Goal: Information Seeking & Learning: Learn about a topic

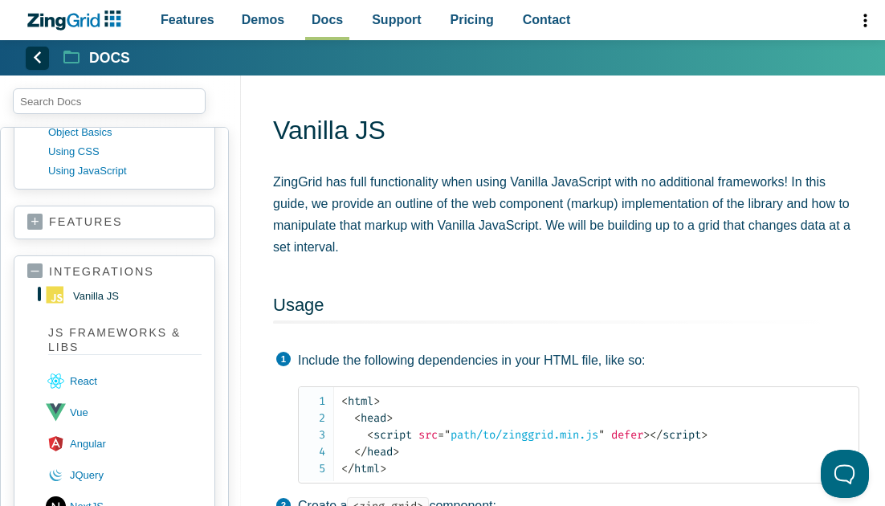
scroll to position [236, 0]
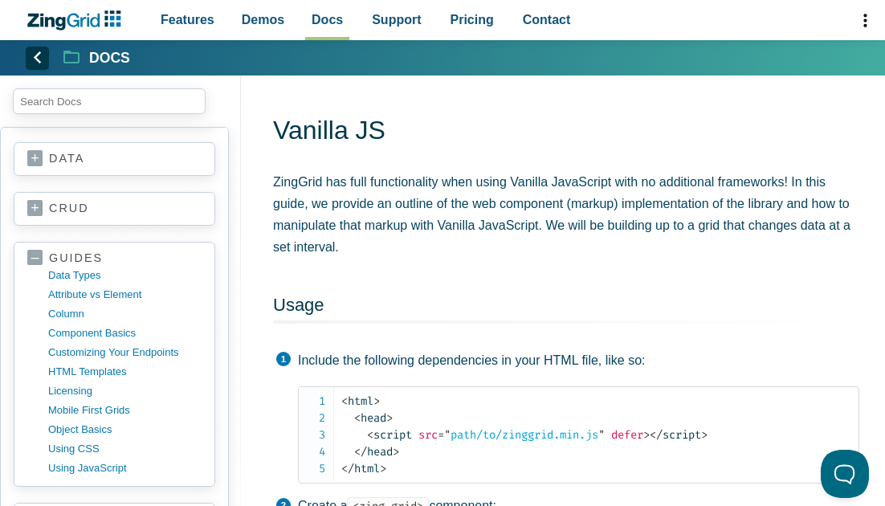
click at [79, 166] on link "data" at bounding box center [114, 159] width 174 height 16
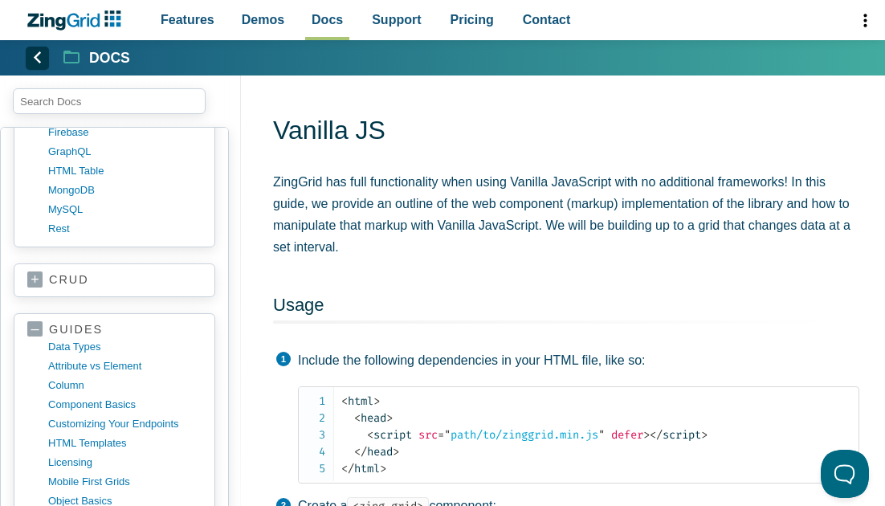
scroll to position [399, 0]
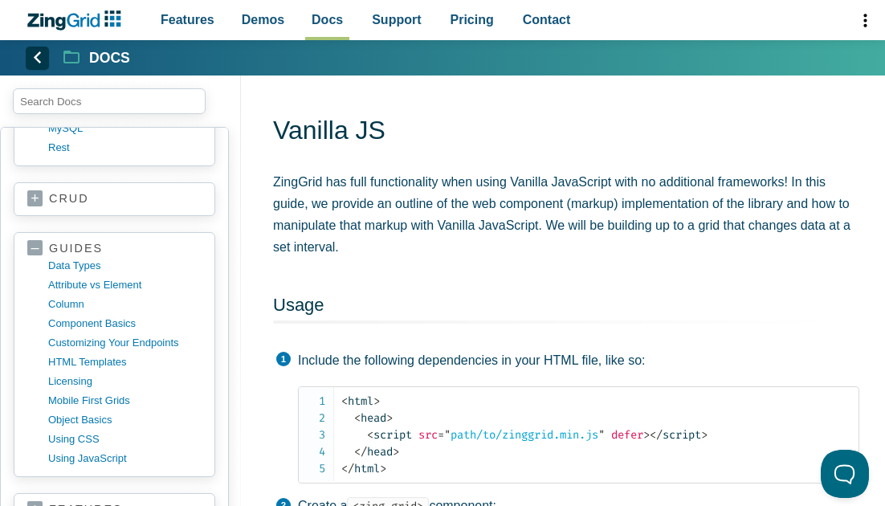
click at [193, 189] on section "crud basics create read update delete" at bounding box center [115, 199] width 202 height 34
click at [191, 204] on link "crud" at bounding box center [114, 199] width 174 height 16
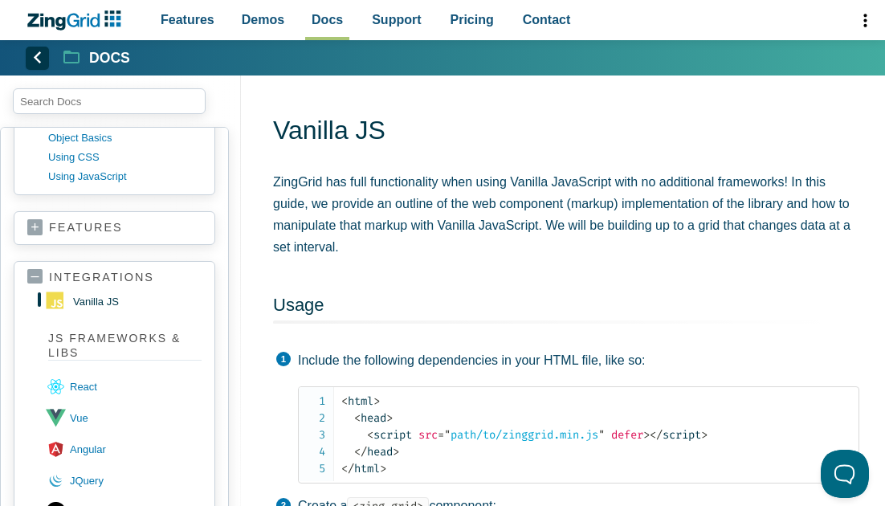
scroll to position [779, 0]
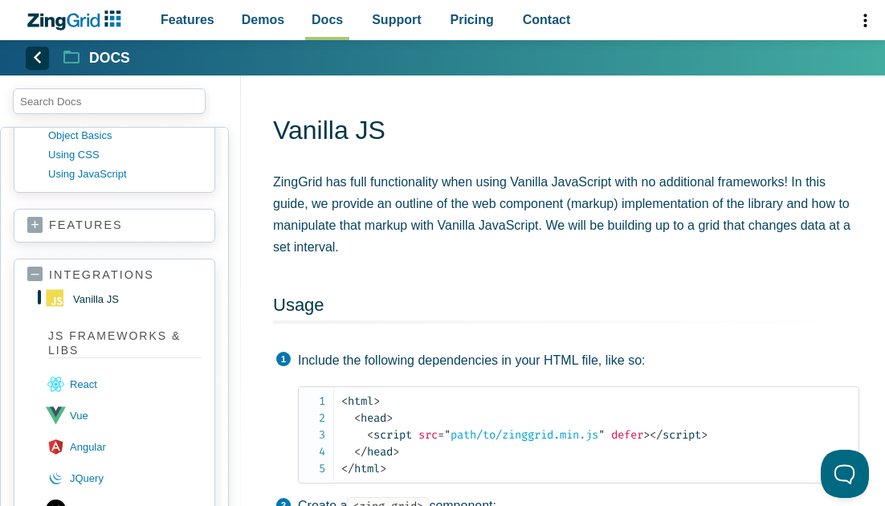
click at [86, 235] on section "features accessibility adapters aggregation batch editing button caption column…" at bounding box center [115, 226] width 202 height 34
click at [39, 224] on link "features" at bounding box center [114, 226] width 174 height 16
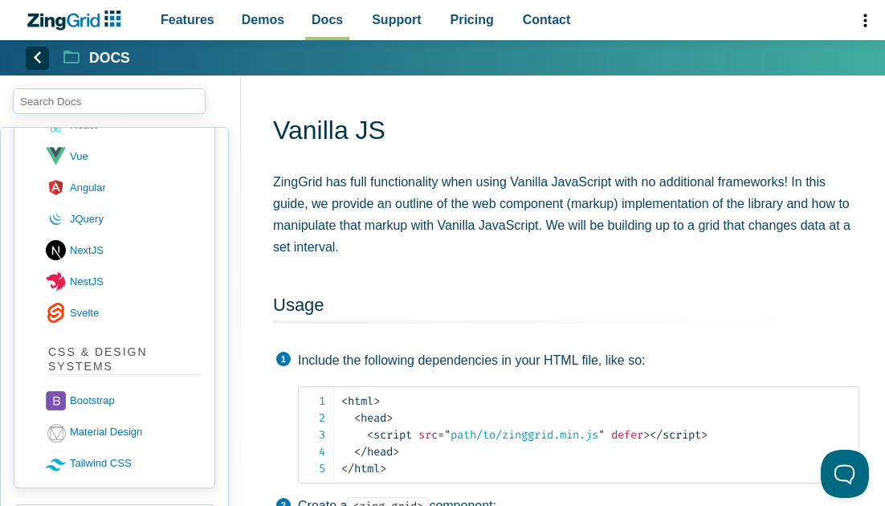
scroll to position [2027, 0]
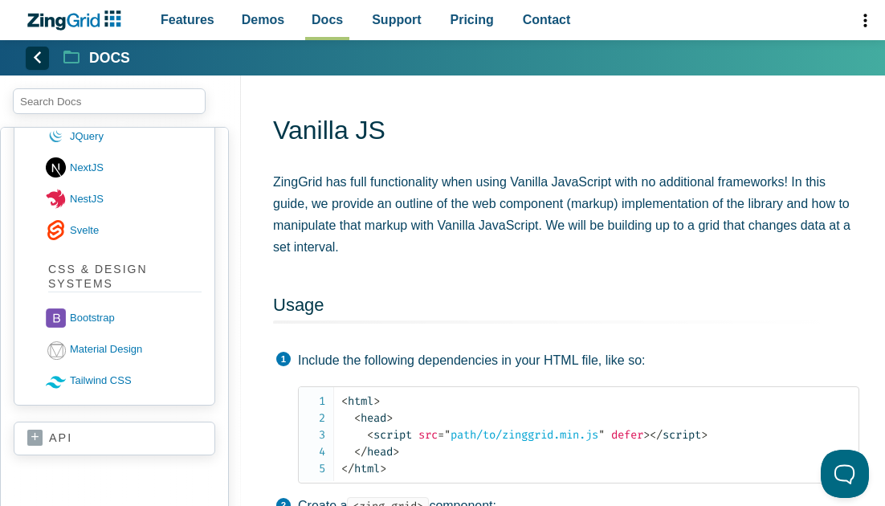
click at [35, 443] on link "api" at bounding box center [114, 439] width 174 height 16
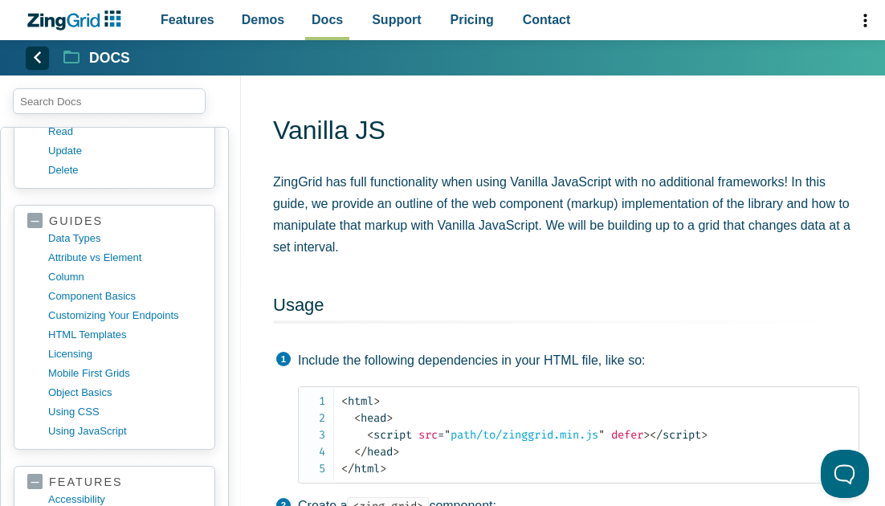
scroll to position [491, 0]
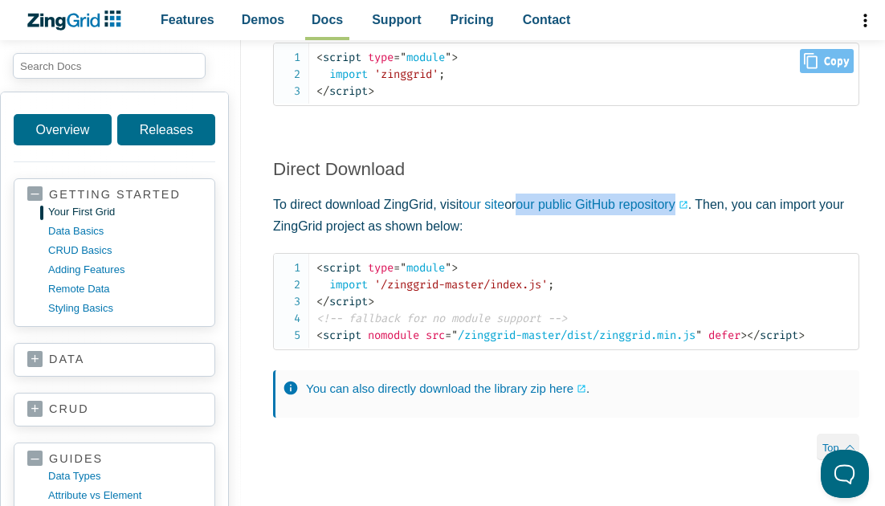
scroll to position [431, 0]
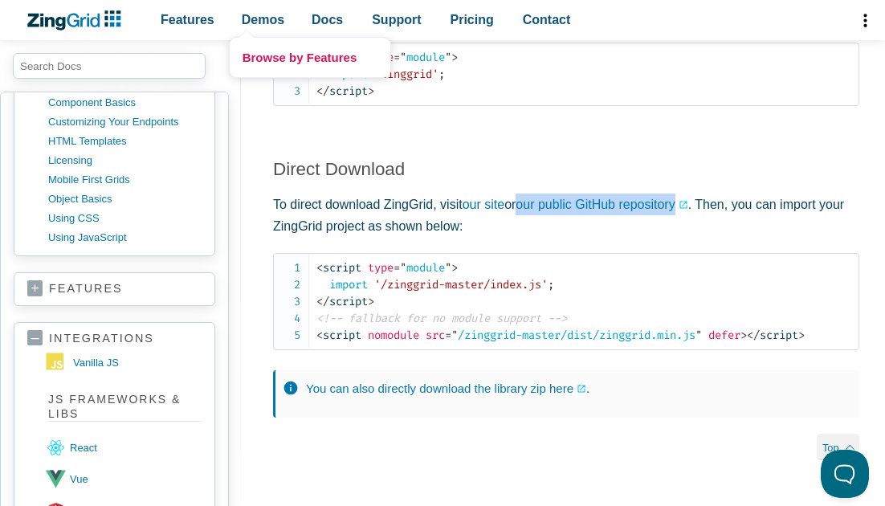
click at [267, 54] on link "Browse by Features" at bounding box center [310, 57] width 161 height 39
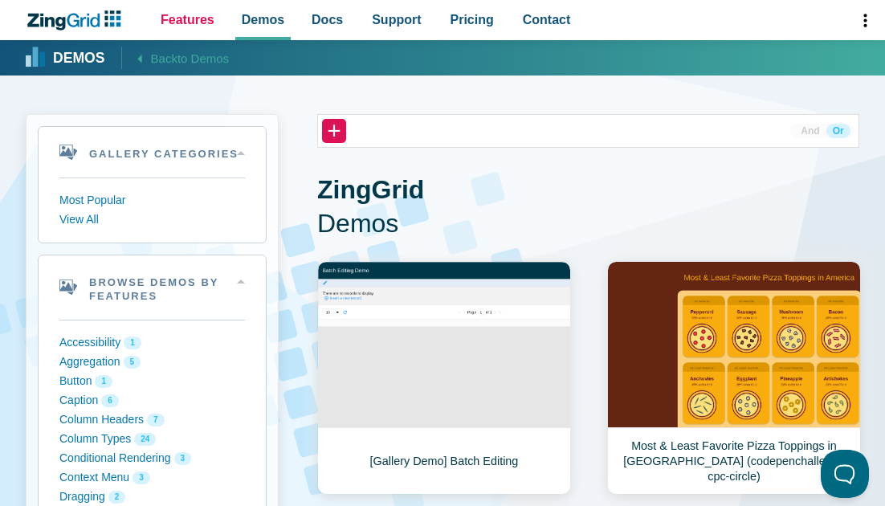
click at [192, 11] on span "Features" at bounding box center [188, 20] width 54 height 22
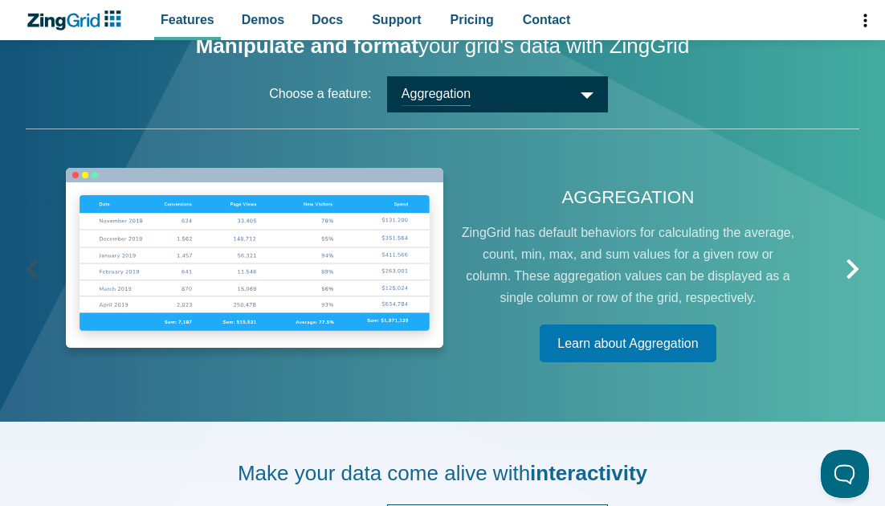
scroll to position [1361, 0]
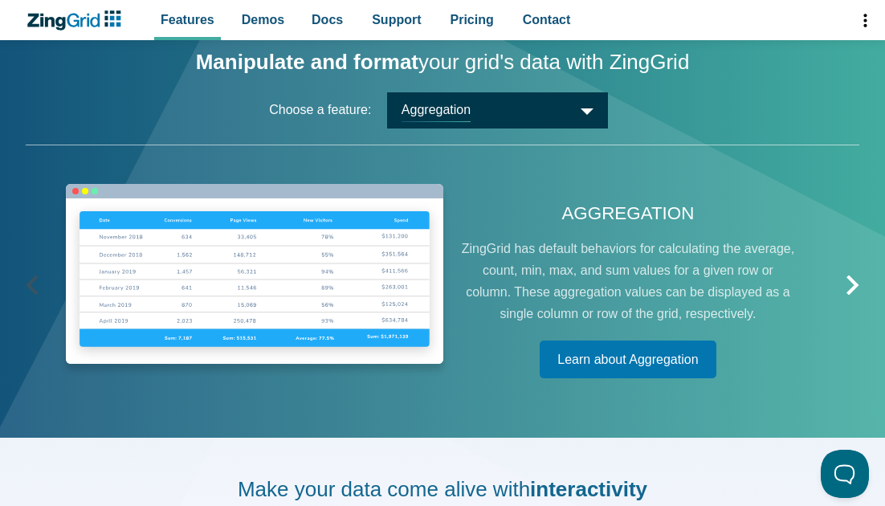
click at [524, 102] on span "Aggregation" at bounding box center [497, 110] width 221 height 36
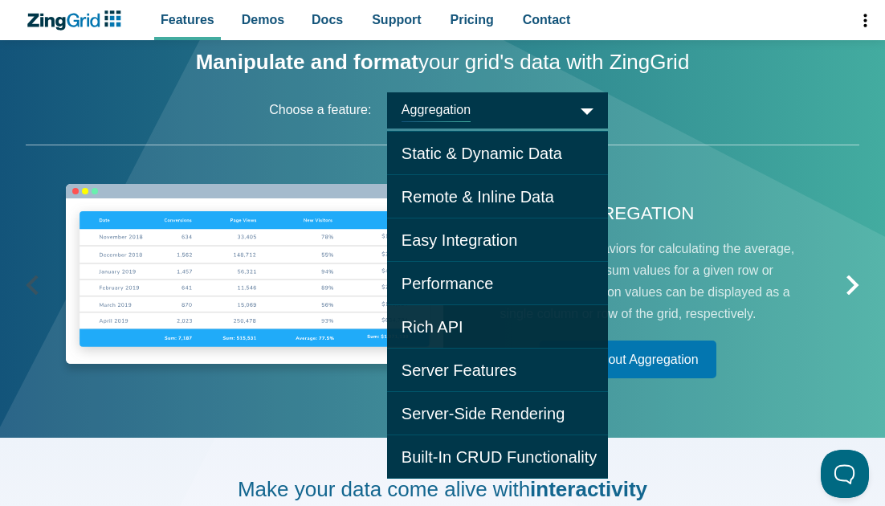
click at [456, 322] on span "Rich API" at bounding box center [497, 326] width 221 height 43
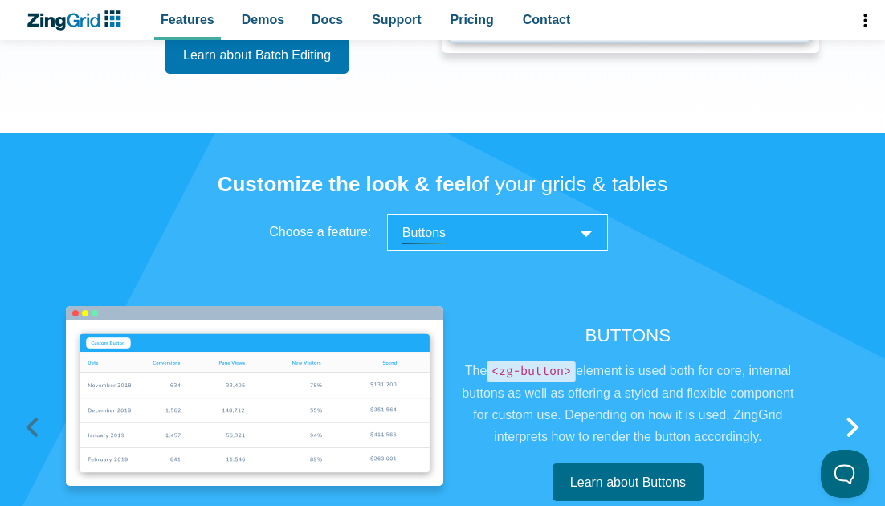
scroll to position [2072, 0]
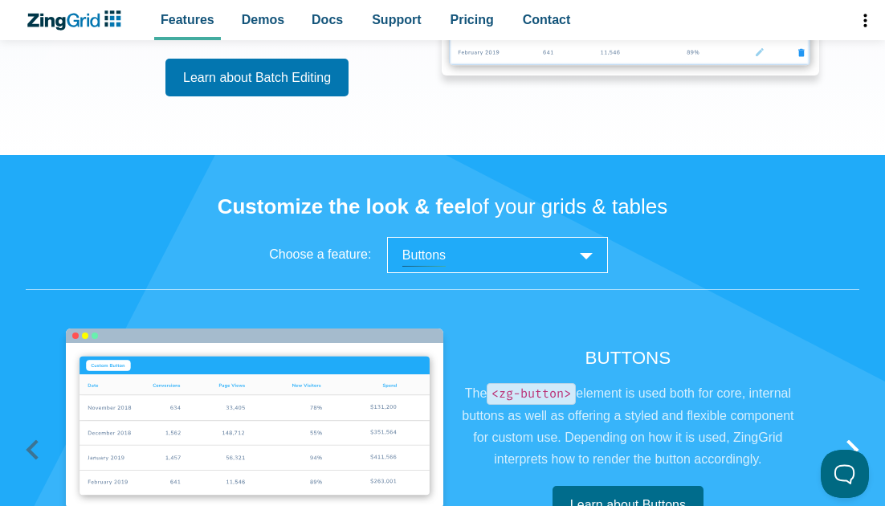
click at [457, 257] on span "Buttons" at bounding box center [497, 255] width 221 height 36
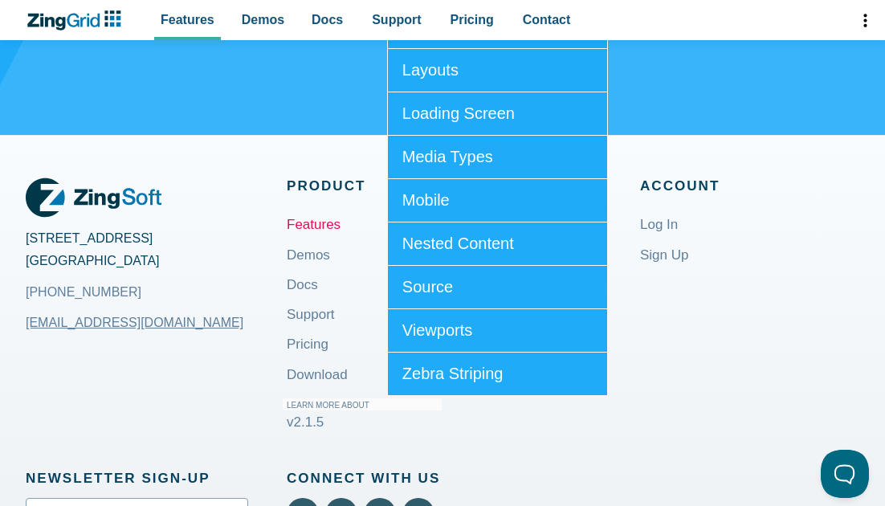
scroll to position [2562, 0]
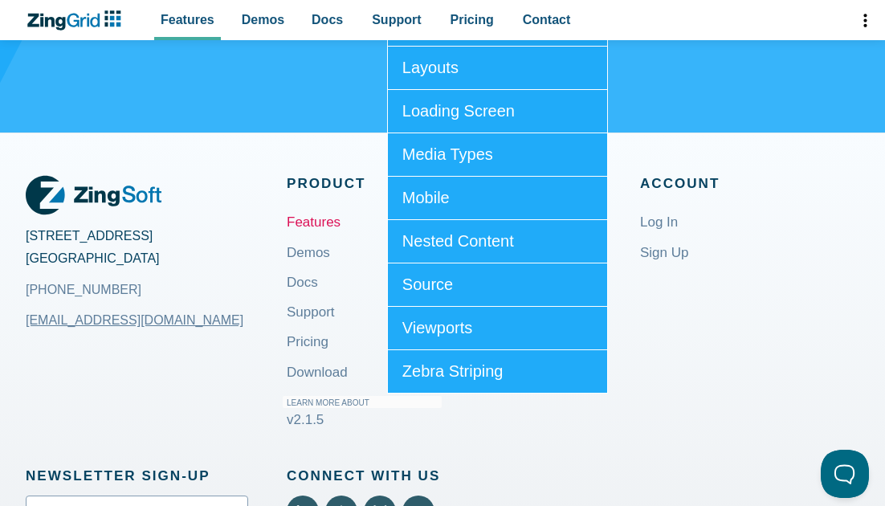
click at [198, 160] on div "2105 Garnet Avenue San Diego, CA 92109 +1 (858) 490-5281 sales@zingsoft.com Pro…" at bounding box center [443, 451] width 834 height 636
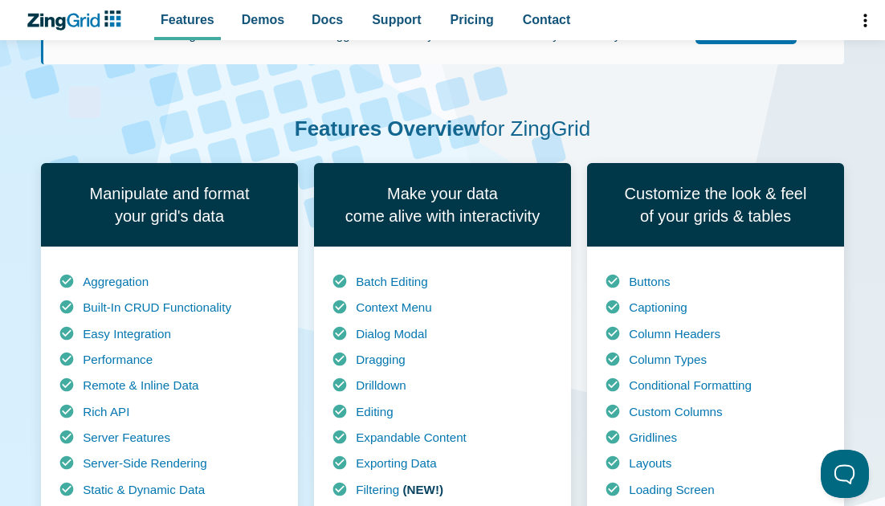
scroll to position [0, 0]
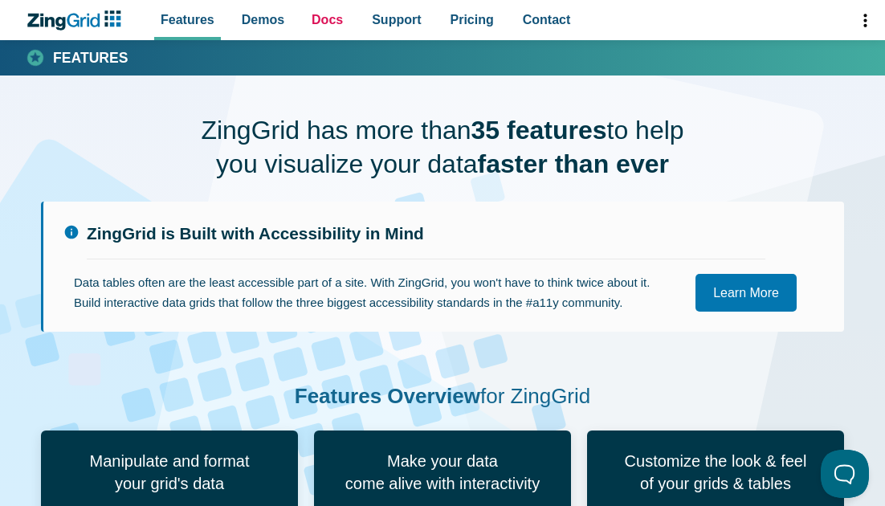
click at [341, 32] on link "Docs" at bounding box center [327, 20] width 44 height 40
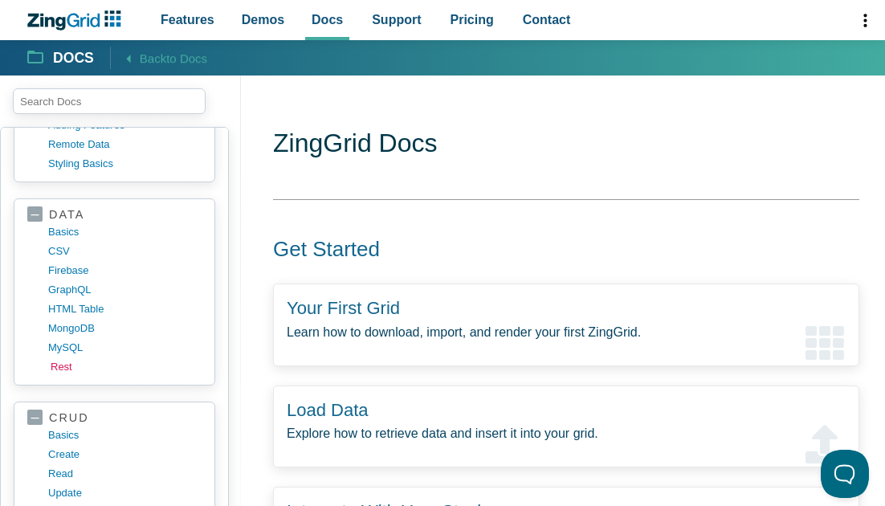
scroll to position [183, 0]
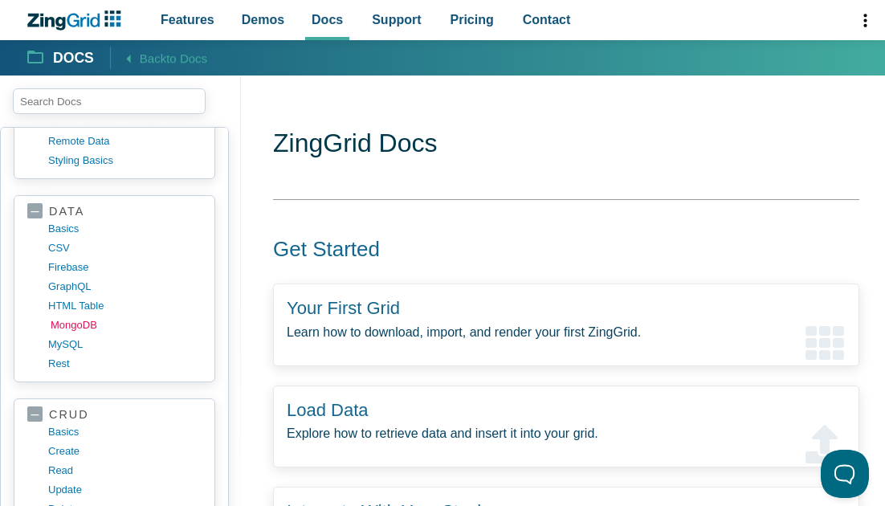
click at [93, 319] on link "MongoDB" at bounding box center [127, 325] width 153 height 19
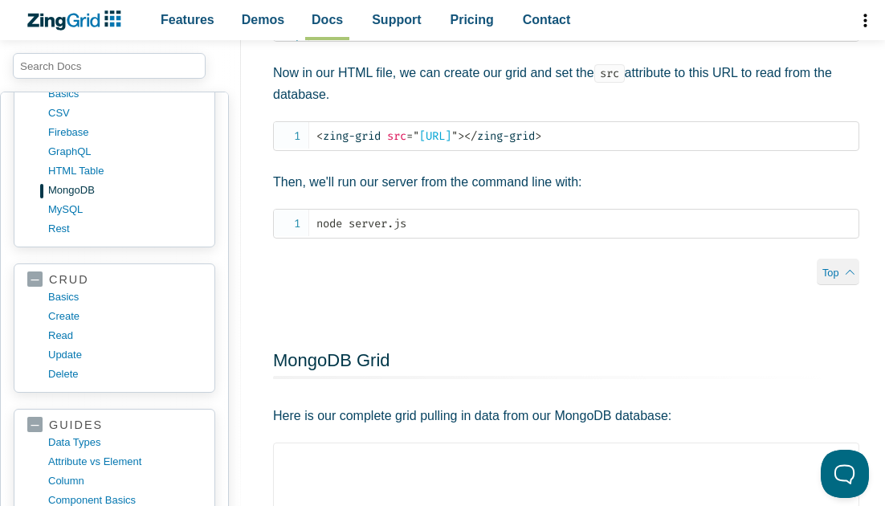
scroll to position [391, 0]
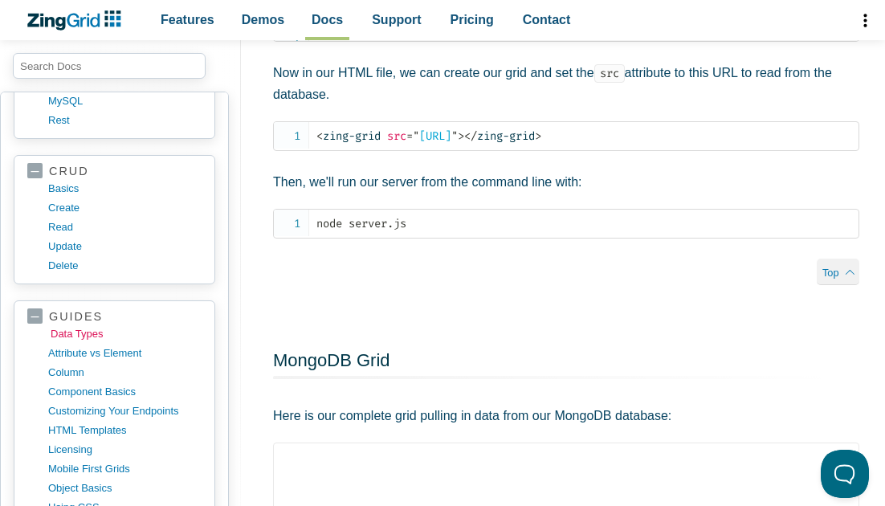
click at [76, 332] on link "data types" at bounding box center [127, 334] width 153 height 19
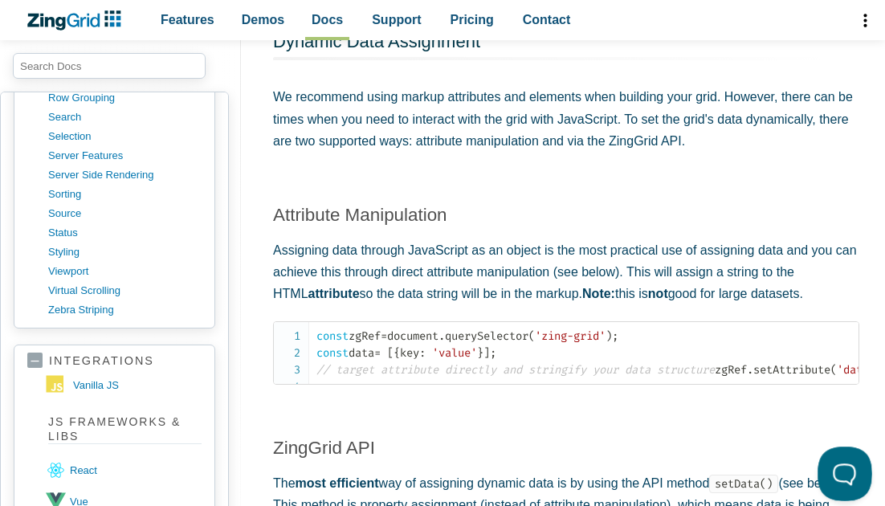
scroll to position [6091, 0]
